Goal: Transaction & Acquisition: Purchase product/service

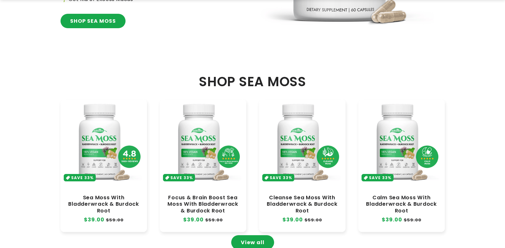
scroll to position [242, 0]
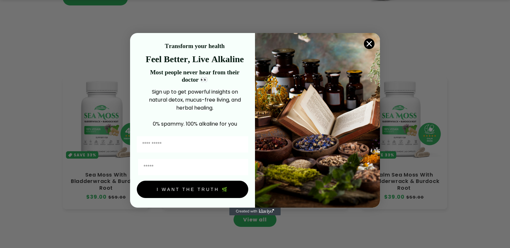
click at [216, 127] on div "Transform your health Feel Better, Live Alkaline Most people never hear from th…" at bounding box center [194, 88] width 107 height 90
click at [366, 38] on icon "Close dialog" at bounding box center [369, 43] width 11 height 11
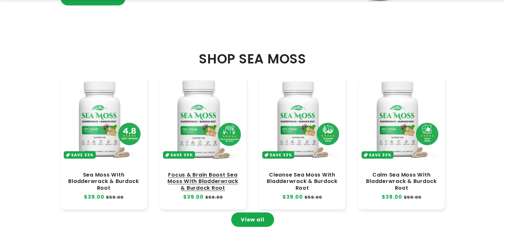
click at [191, 172] on link "Focus & Brain Boost Sea Moss With Bladderwrack & Burdock Root" at bounding box center [203, 181] width 74 height 19
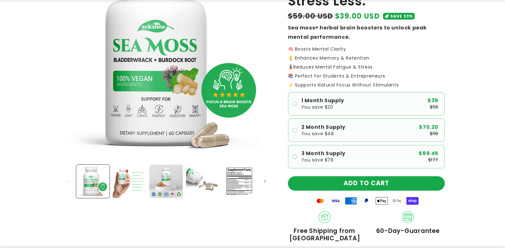
scroll to position [110, 0]
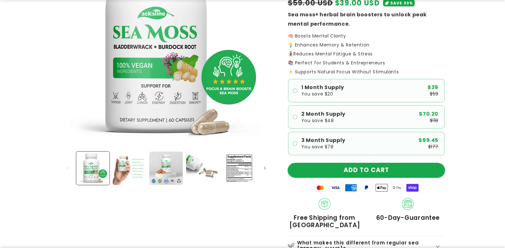
click at [328, 174] on button "ADD TO CART" at bounding box center [366, 170] width 157 height 14
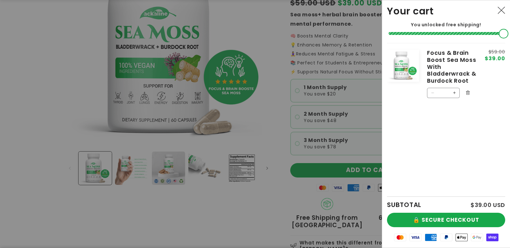
click at [455, 90] on button "Increase quantity for Focus &amp; Brain Boost Sea Moss With Bladderwrack &amp; …" at bounding box center [454, 93] width 10 height 10
type input "*"
click at [279, 141] on div at bounding box center [255, 124] width 510 height 248
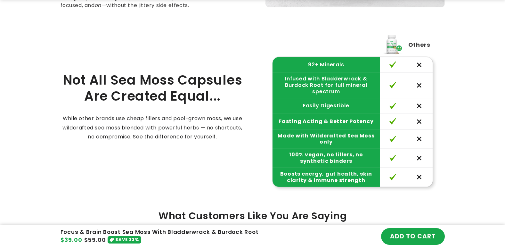
scroll to position [1215, 0]
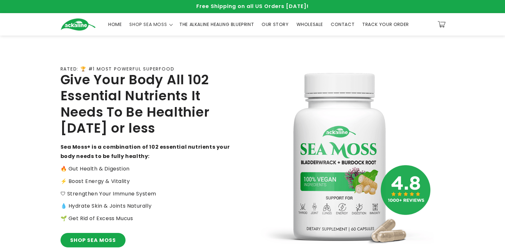
scroll to position [242, 0]
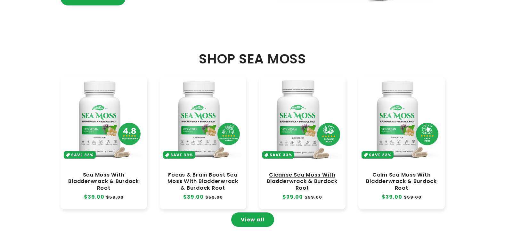
click at [294, 172] on link "Cleanse Sea Moss With Bladderwrack & Burdock Root" at bounding box center [303, 181] width 74 height 19
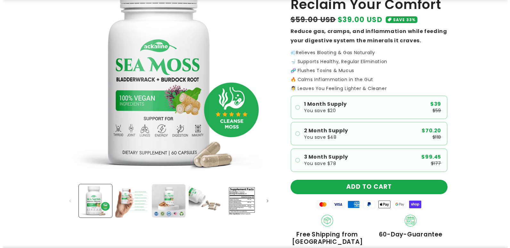
scroll to position [81, 0]
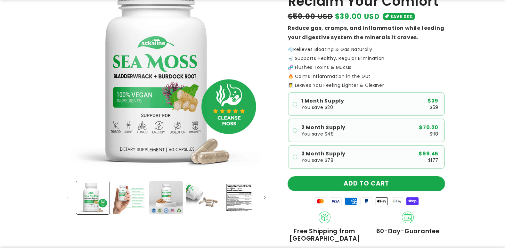
click at [333, 183] on button "ADD TO CART" at bounding box center [366, 184] width 157 height 14
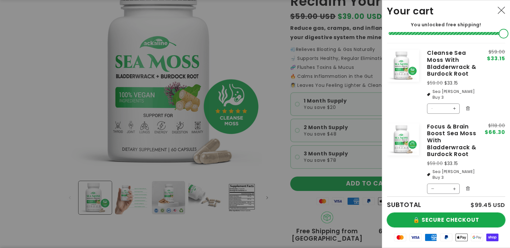
drag, startPoint x: 433, startPoint y: 173, endPoint x: 431, endPoint y: 222, distance: 49.7
click at [431, 222] on div "Your cart You unlocked free shipping! Product image Product Total Quantity Clea…" at bounding box center [446, 124] width 128 height 248
click at [431, 222] on button "🔒 SECURE CHECKOUT" at bounding box center [446, 220] width 118 height 14
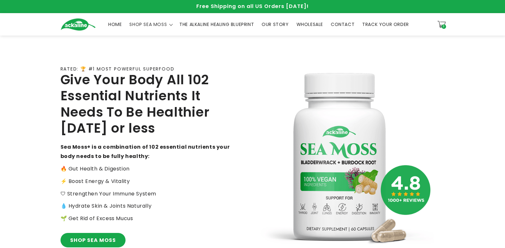
click at [445, 24] on polyline at bounding box center [442, 23] width 8 height 4
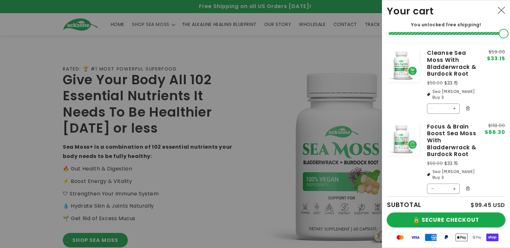
click at [426, 215] on button "🔒 SECURE CHECKOUT" at bounding box center [446, 220] width 118 height 14
click at [437, 184] on button "Decrease quantity for Focus &amp; Brain Boost Sea Moss With Bladderwrack &amp; …" at bounding box center [432, 189] width 10 height 10
type input "*"
click at [466, 186] on icon "Remove Focus & Brain Boost Sea Moss With Bladderwrack & Burdock Root" at bounding box center [467, 188] width 5 height 5
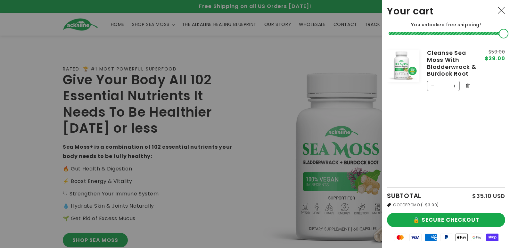
click at [444, 228] on div "SUBTOTAL $35.10 USD GOODPROMO (-$3.90) 🔒 SECURE CHECKOUT Mastercard Visa Americ…" at bounding box center [446, 217] width 118 height 60
click at [438, 221] on button "🔒 SECURE CHECKOUT" at bounding box center [446, 220] width 118 height 14
click at [455, 85] on button "Increase quantity for Cleanse Sea Moss With Bladderwrack &amp; Burdock Root" at bounding box center [454, 86] width 10 height 10
type input "*"
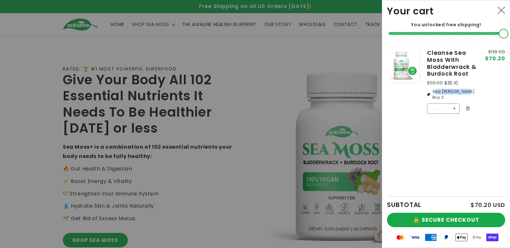
drag, startPoint x: 467, startPoint y: 93, endPoint x: 464, endPoint y: 92, distance: 3.3
click at [464, 92] on li "Sea Moss Buy 2" at bounding box center [451, 95] width 49 height 12
copy li "Sea Moss Buy 2"
click at [454, 107] on button "Increase quantity for Cleanse Sea Moss With Bladderwrack &amp; Burdock Root" at bounding box center [454, 108] width 10 height 10
type input "*"
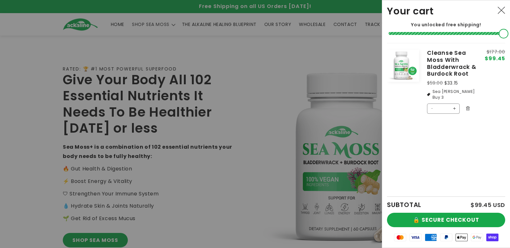
click at [455, 103] on button "Increase quantity for Cleanse Sea Moss With Bladderwrack &amp; Burdock Root" at bounding box center [454, 108] width 10 height 10
type input "*"
click at [433, 116] on button "Decrease quantity for Cleanse Sea Moss With Bladderwrack &amp; Burdock Root" at bounding box center [432, 121] width 10 height 10
type input "*"
click at [433, 104] on button "Decrease quantity for Cleanse Sea Moss With Bladderwrack &amp; Burdock Root" at bounding box center [432, 108] width 10 height 10
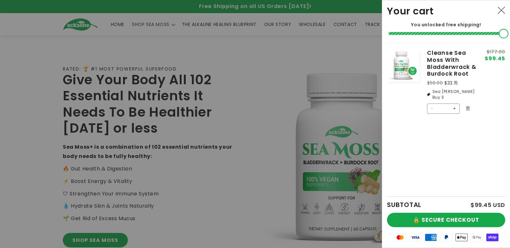
type input "*"
click at [433, 104] on button "Decrease quantity for Cleanse Sea Moss With Bladderwrack &amp; Burdock Root" at bounding box center [432, 108] width 10 height 10
type input "*"
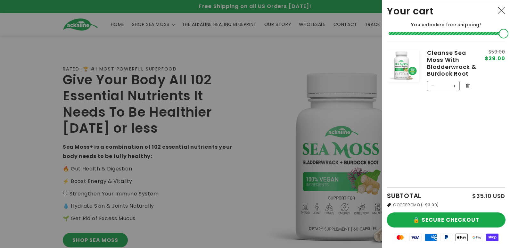
click at [441, 218] on button "🔒 SECURE CHECKOUT" at bounding box center [446, 220] width 118 height 14
